Goal: Transaction & Acquisition: Purchase product/service

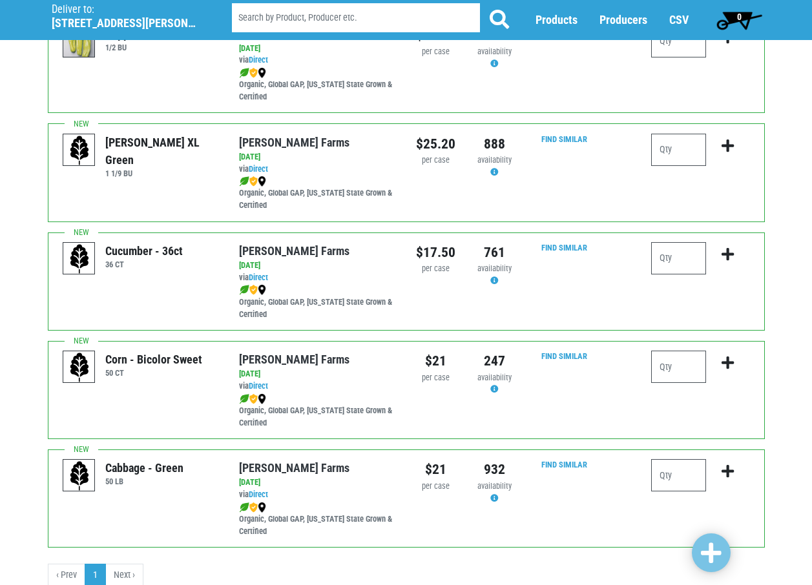
scroll to position [1808, 0]
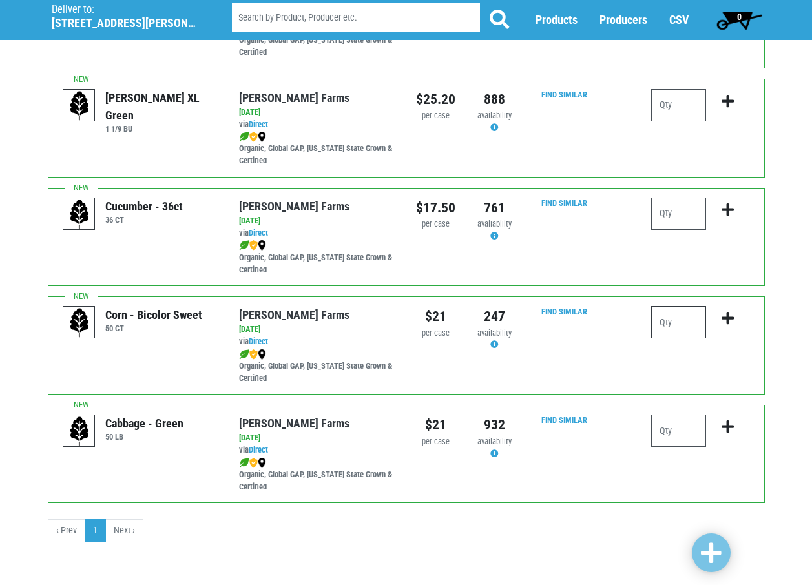
click at [676, 323] on input "number" at bounding box center [678, 322] width 55 height 32
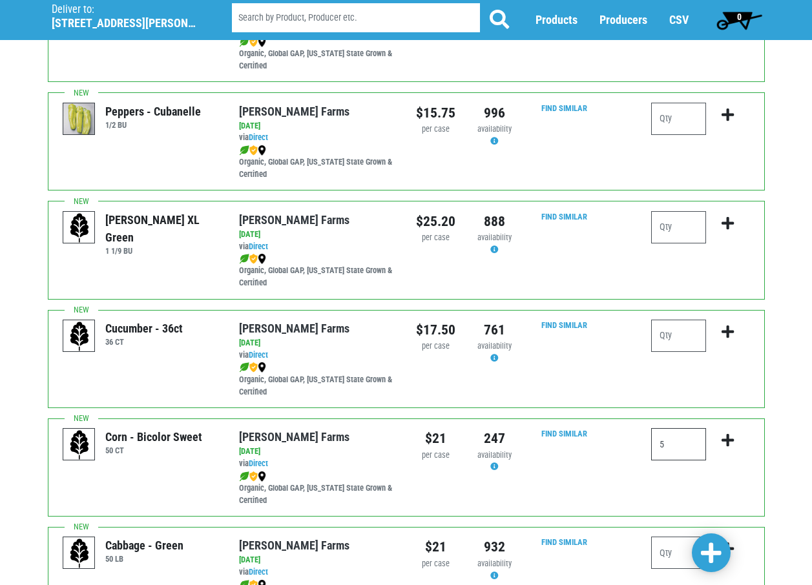
scroll to position [1677, 0]
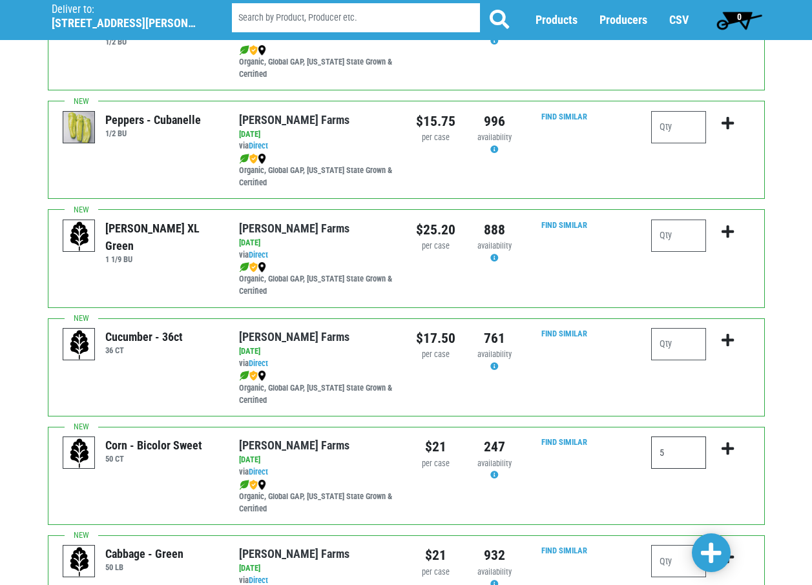
type input "5"
click at [663, 340] on input "number" at bounding box center [678, 344] width 55 height 32
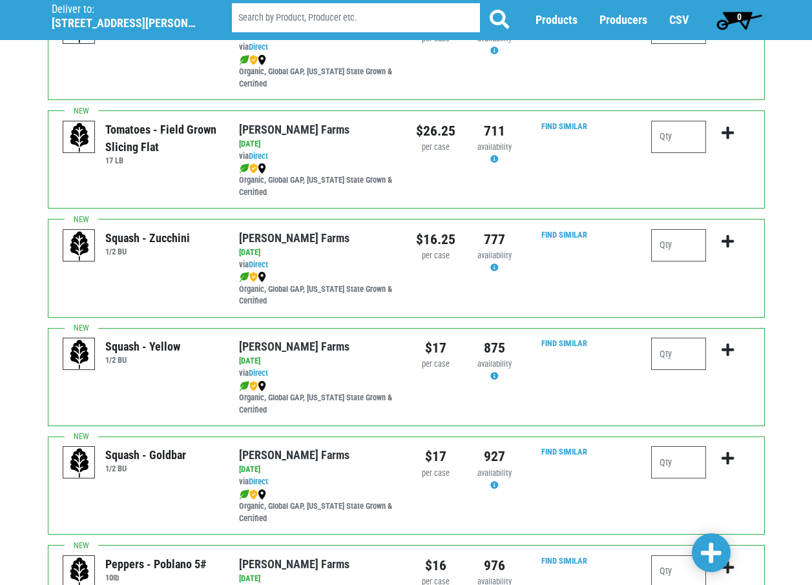
scroll to position [795, 0]
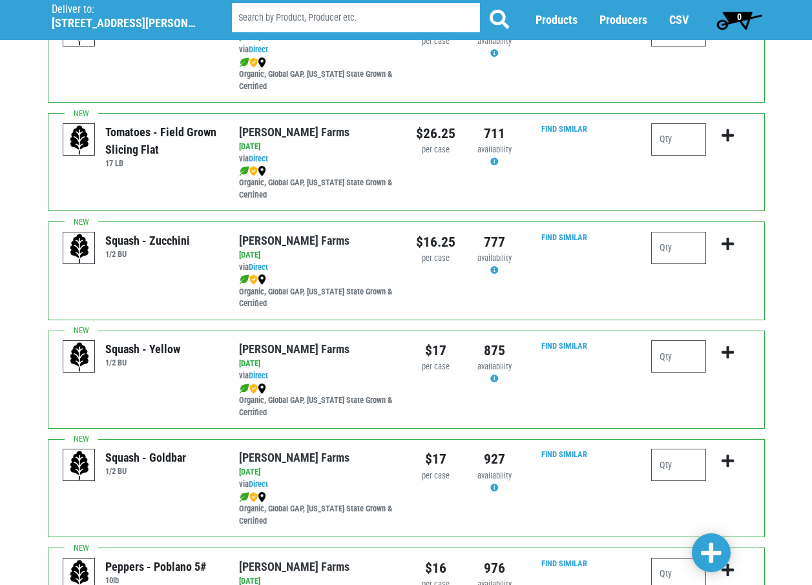
type input "1"
click at [659, 140] on input "number" at bounding box center [678, 139] width 55 height 32
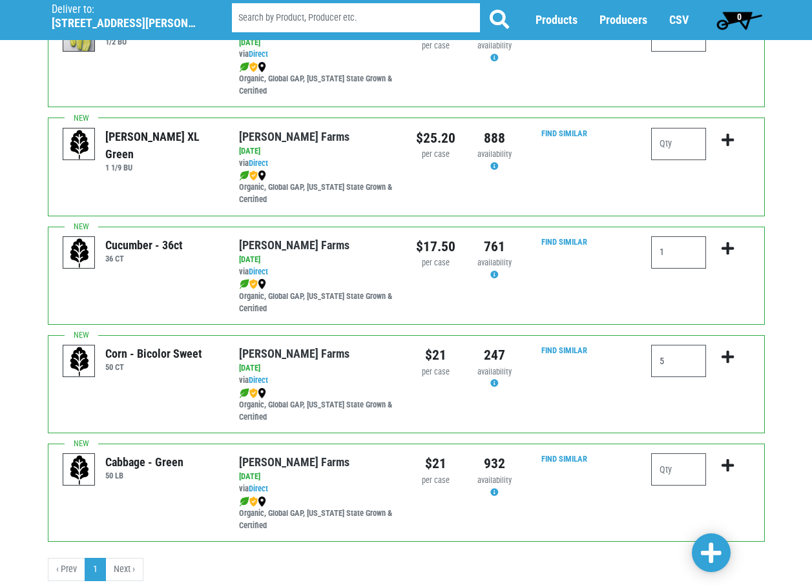
scroll to position [1808, 0]
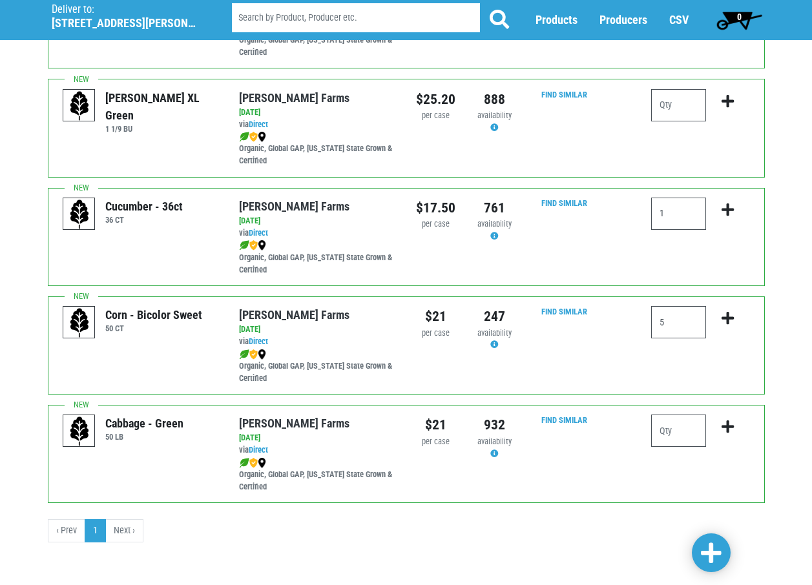
type input "2"
click at [713, 551] on span at bounding box center [711, 553] width 21 height 23
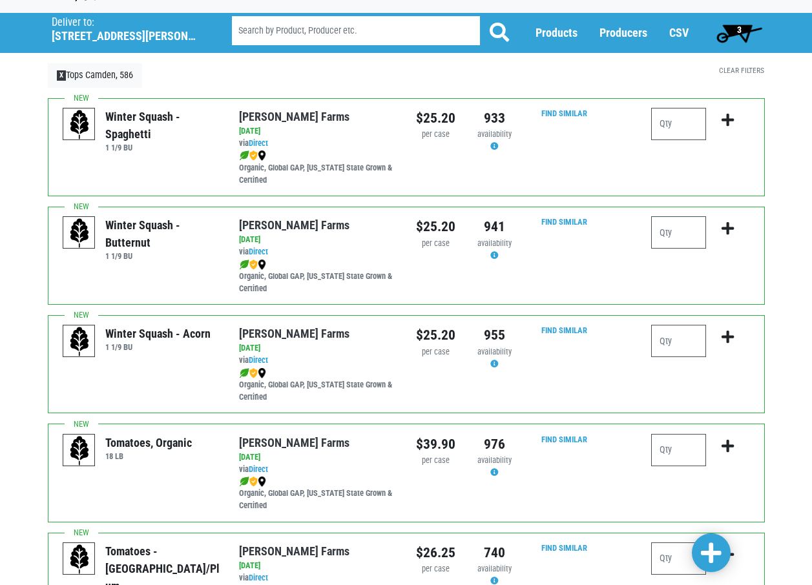
scroll to position [0, 0]
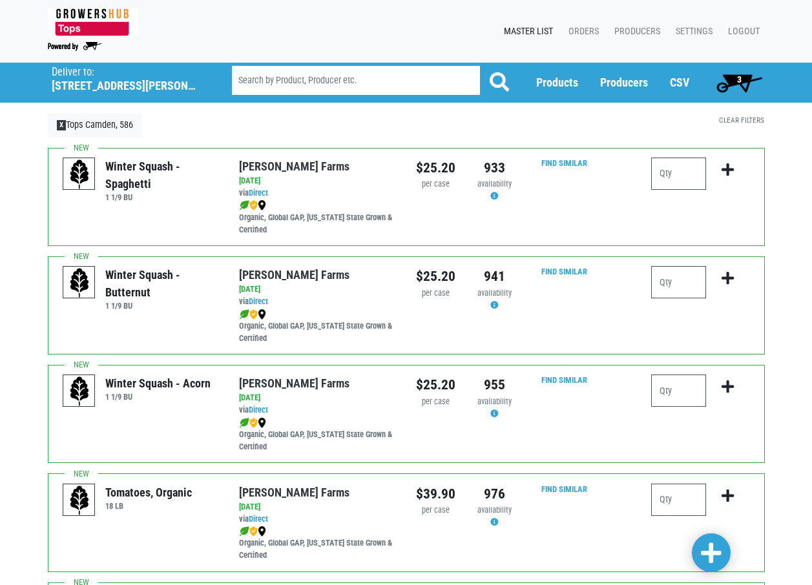
click at [735, 76] on span "3" at bounding box center [740, 83] width 58 height 26
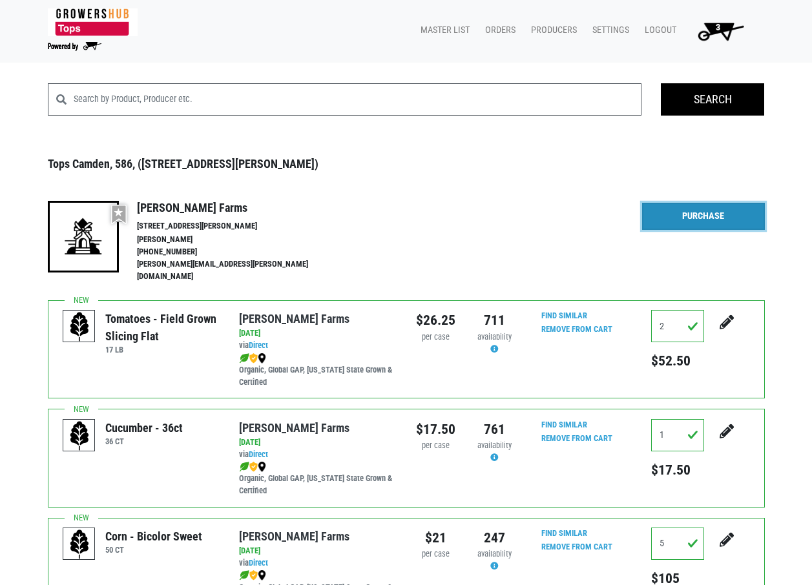
click at [697, 213] on link "Purchase" at bounding box center [703, 216] width 123 height 27
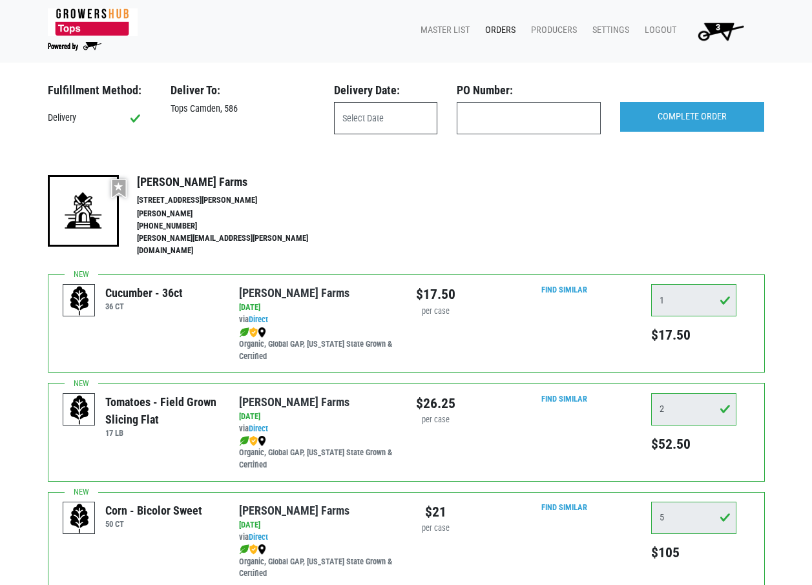
click at [359, 126] on input "text" at bounding box center [385, 118] width 103 height 32
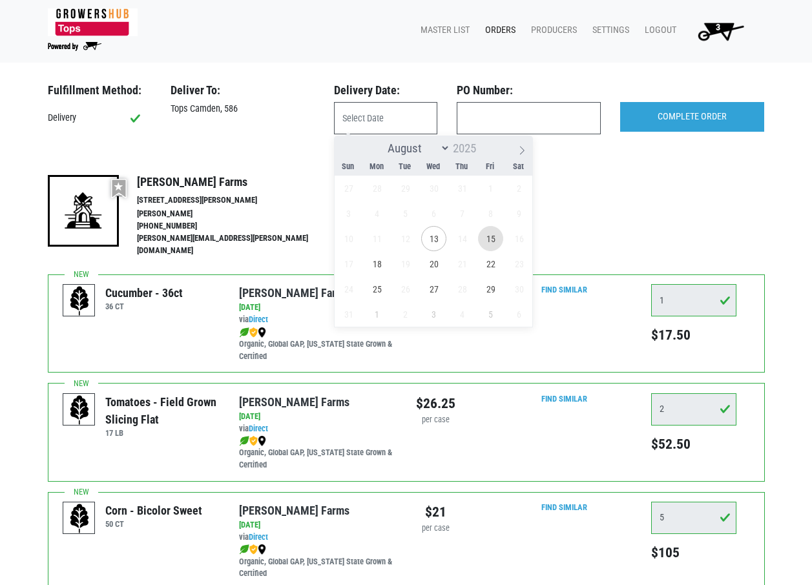
click at [490, 237] on span "15" at bounding box center [490, 238] width 25 height 25
type input "[DATE]"
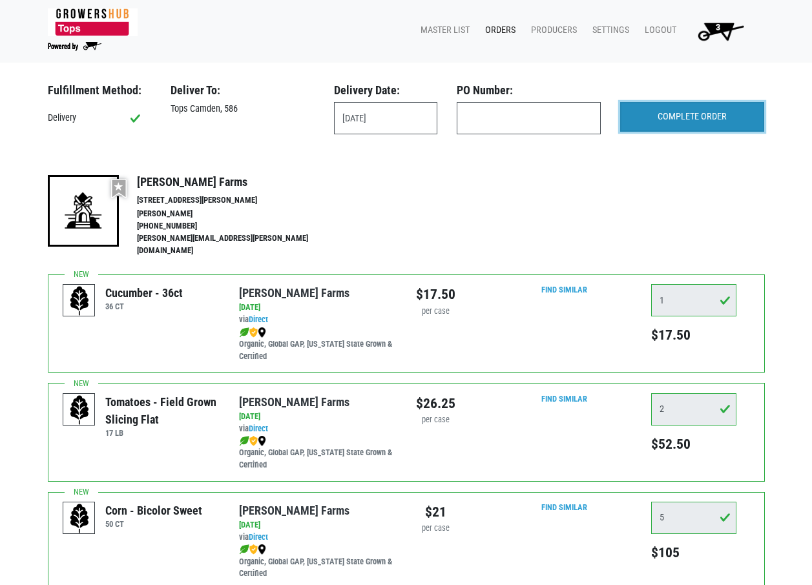
click at [669, 116] on input "COMPLETE ORDER" at bounding box center [692, 117] width 144 height 30
